Goal: Task Accomplishment & Management: Complete application form

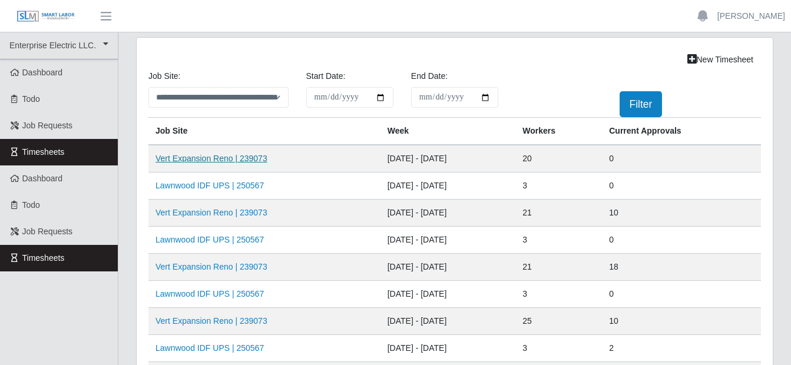
click at [237, 157] on link "Vert Expansion Reno | 239073" at bounding box center [212, 158] width 112 height 9
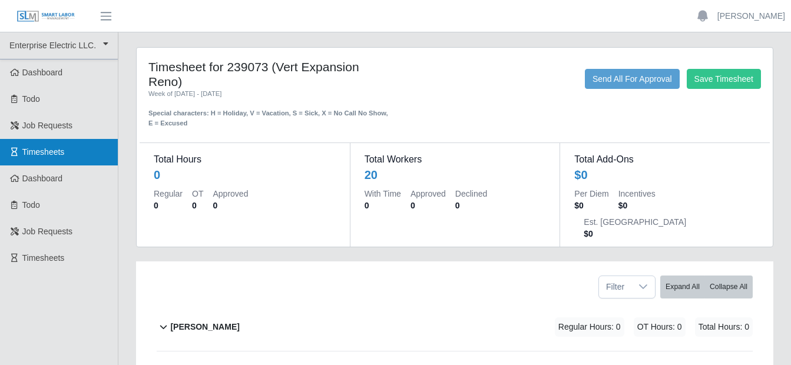
click at [43, 156] on span "Timesheets" at bounding box center [43, 151] width 42 height 9
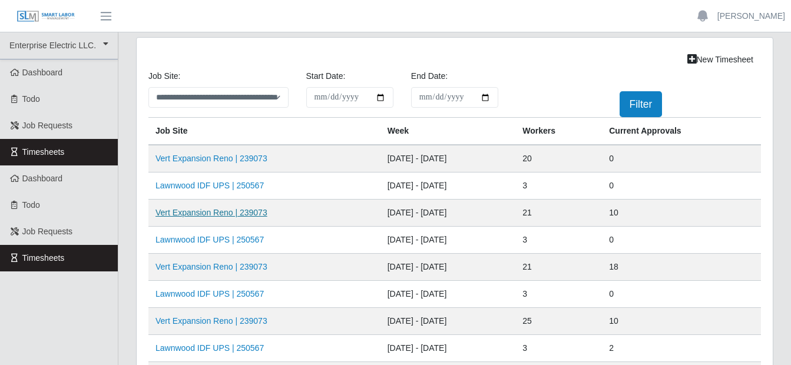
click at [207, 210] on link "Vert Expansion Reno | 239073" at bounding box center [212, 212] width 112 height 9
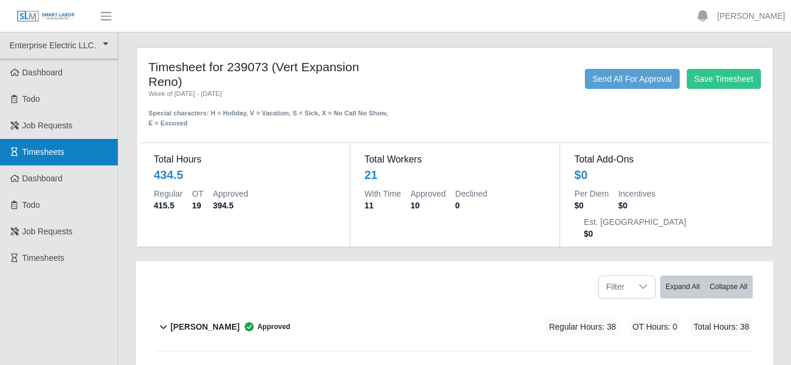
click at [62, 148] on span "Timesheets" at bounding box center [43, 151] width 42 height 9
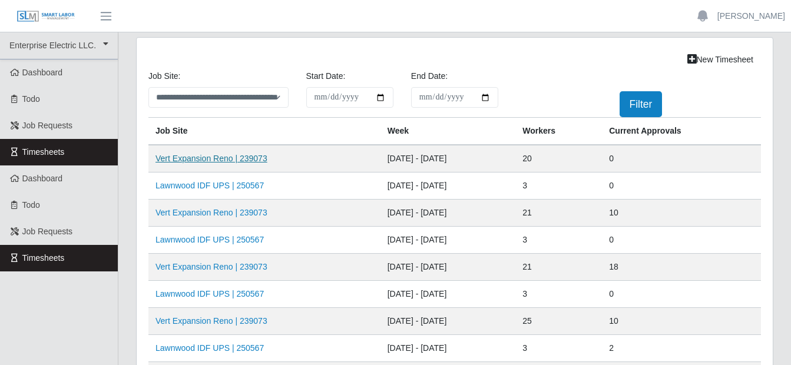
click at [172, 158] on link "Vert Expansion Reno | 239073" at bounding box center [212, 158] width 112 height 9
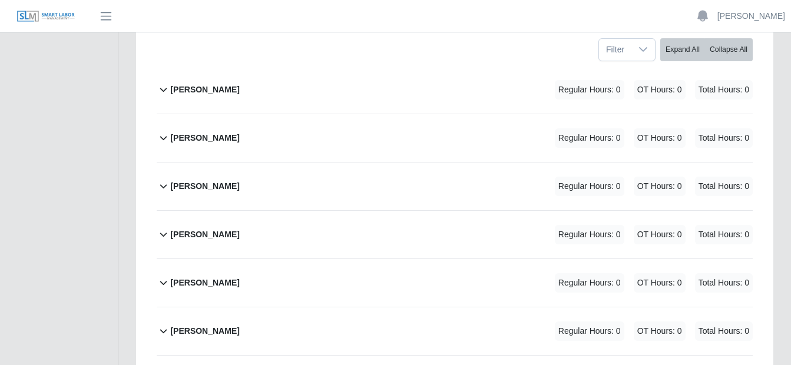
scroll to position [236, 0]
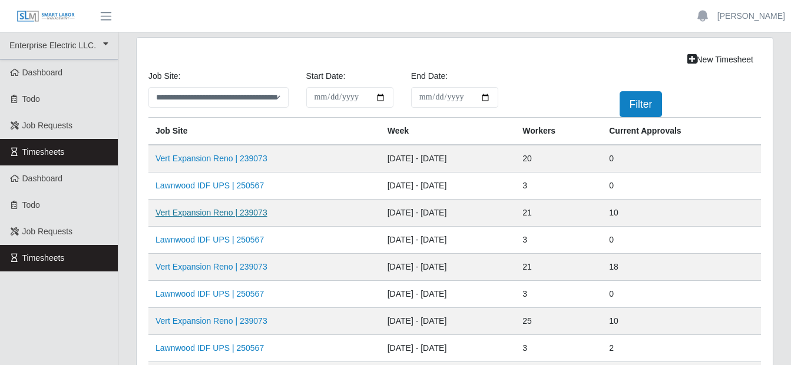
click at [213, 213] on link "Vert Expansion Reno | 239073" at bounding box center [212, 212] width 112 height 9
click at [200, 156] on link "Vert Expansion Reno | 239073" at bounding box center [212, 158] width 112 height 9
click at [719, 56] on link "New Timesheet" at bounding box center [720, 59] width 81 height 21
